Goal: Information Seeking & Learning: Learn about a topic

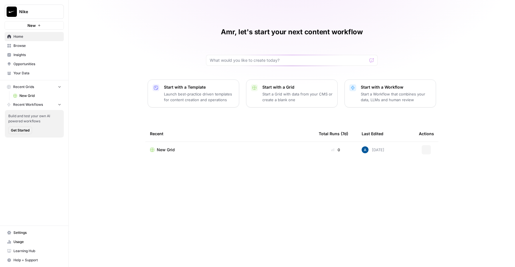
click at [38, 11] on span "Nike" at bounding box center [36, 12] width 35 height 6
type input "[PERSON_NAME]"
click at [19, 44] on span "Rippling" at bounding box center [54, 43] width 75 height 6
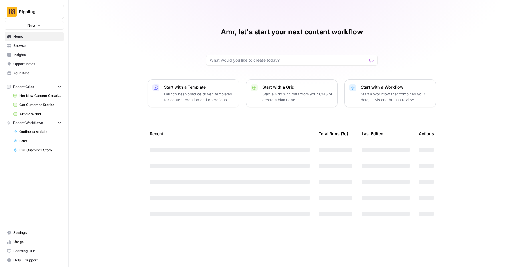
click at [15, 56] on span "Insights" at bounding box center [37, 54] width 48 height 5
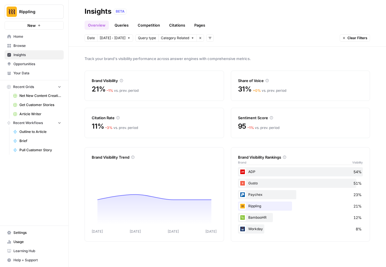
click at [118, 26] on link "Queries" at bounding box center [121, 25] width 21 height 9
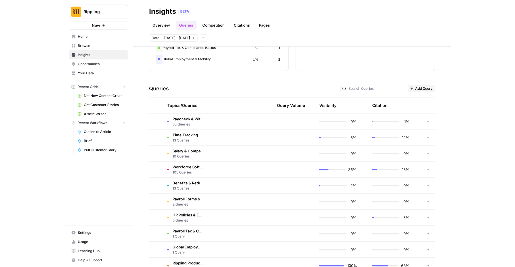
scroll to position [98, 0]
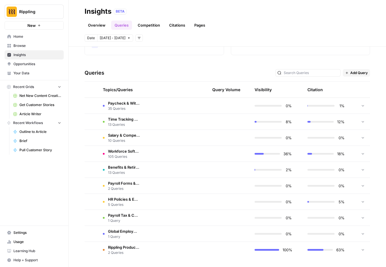
click at [123, 153] on span "Workforce Software Selection" at bounding box center [124, 151] width 32 height 6
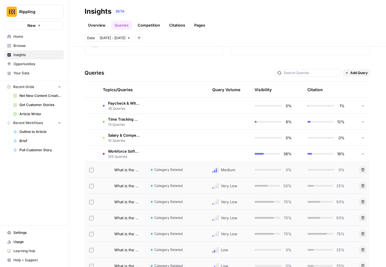
click at [126, 170] on span "What is the best accounting app for small businesses?" at bounding box center [126, 170] width 25 height 6
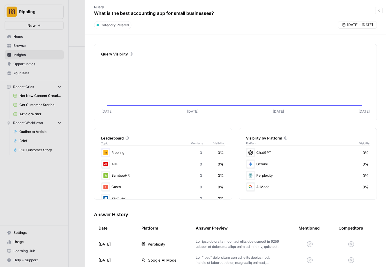
click at [62, 107] on div at bounding box center [193, 133] width 386 height 267
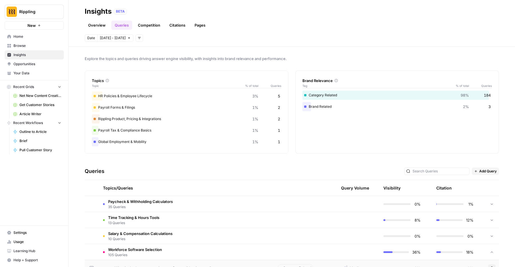
click at [116, 37] on span "[DATE] - [DATE]" at bounding box center [113, 37] width 26 height 5
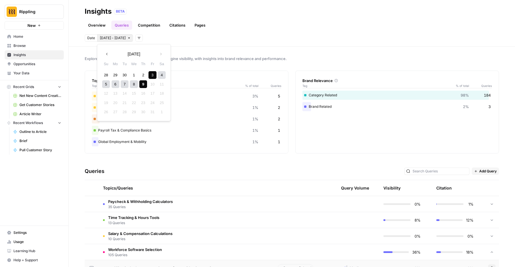
click at [135, 86] on div "8" at bounding box center [134, 84] width 8 height 8
click at [142, 85] on div "9" at bounding box center [143, 84] width 8 height 8
click at [103, 37] on span "[DATE] - [DATE]" at bounding box center [113, 37] width 26 height 5
click at [142, 83] on div "9" at bounding box center [143, 84] width 8 height 8
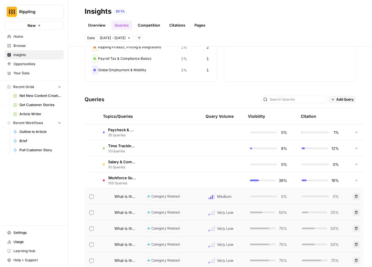
scroll to position [72, 0]
click at [178, 178] on td at bounding box center [167, 180] width 53 height 16
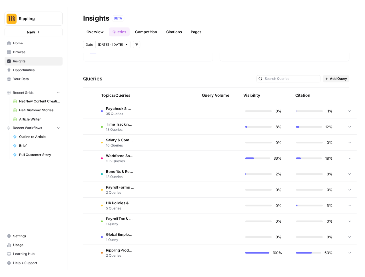
scroll to position [89, 0]
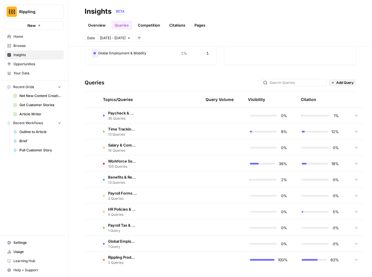
click at [85, 26] on link "Overview" at bounding box center [97, 25] width 24 height 9
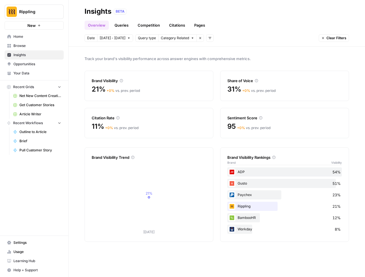
click at [199, 39] on icon "button" at bounding box center [200, 37] width 3 height 3
click at [138, 39] on icon "button" at bounding box center [139, 37] width 3 height 3
click at [140, 66] on span "Query Type" at bounding box center [146, 67] width 20 height 6
click at [180, 40] on span "Select query type" at bounding box center [175, 37] width 29 height 5
click at [169, 59] on span "Category Related" at bounding box center [174, 59] width 30 height 6
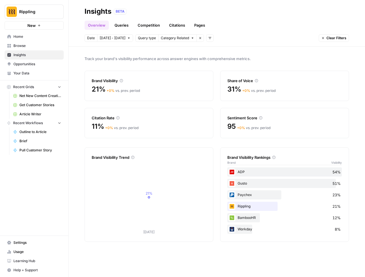
click at [206, 40] on button "Add filters" at bounding box center [209, 37] width 7 height 7
click at [211, 56] on span "Platform" at bounding box center [213, 59] width 15 height 6
click at [235, 37] on span "Select platform" at bounding box center [240, 37] width 25 height 5
click at [232, 59] on span "ChatGPT" at bounding box center [245, 59] width 29 height 6
click at [13, 169] on div "Rippling New Home Browse Insights Opportunities Your Data Recent Grids Net New …" at bounding box center [34, 138] width 68 height 277
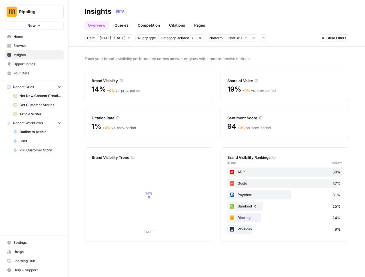
click at [118, 25] on link "Queries" at bounding box center [121, 25] width 21 height 9
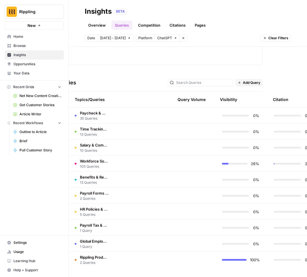
scroll to position [178, 25]
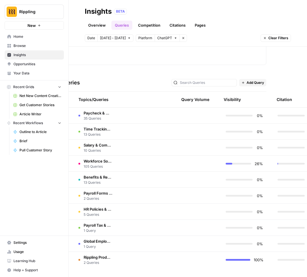
click at [104, 225] on span "Payroll Tax & Compliance Basics" at bounding box center [97, 225] width 29 height 6
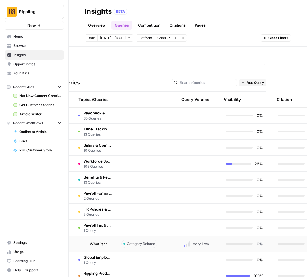
click at [104, 226] on span "Payroll Tax & Compliance Basics" at bounding box center [97, 225] width 29 height 6
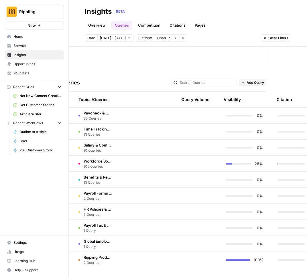
click at [98, 194] on span "Payroll Forms & Filings" at bounding box center [97, 193] width 29 height 6
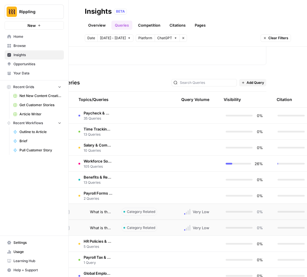
click at [103, 208] on td "What is the best way to collect W-9 forms from contractors?" at bounding box center [95, 212] width 43 height 16
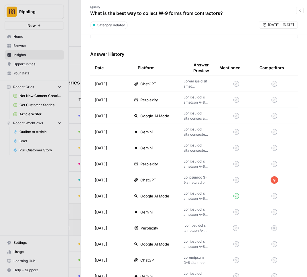
scroll to position [238, 0]
click at [142, 182] on span "ChatGPT" at bounding box center [148, 180] width 16 height 6
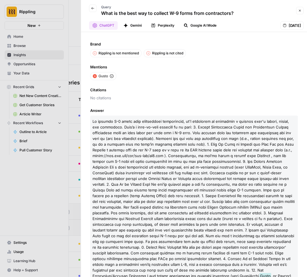
click at [40, 65] on div at bounding box center [153, 138] width 307 height 277
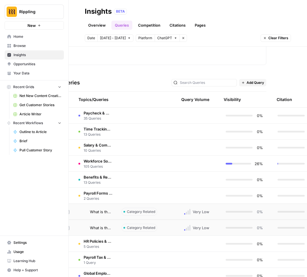
click at [174, 25] on link "Citations" at bounding box center [177, 25] width 23 height 9
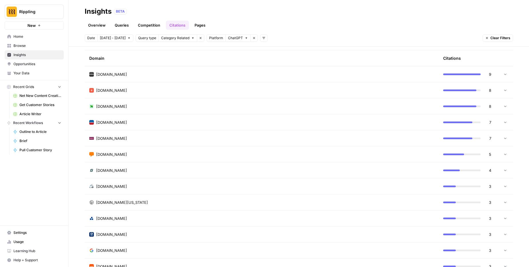
scroll to position [141, 0]
